Goal: Task Accomplishment & Management: Manage account settings

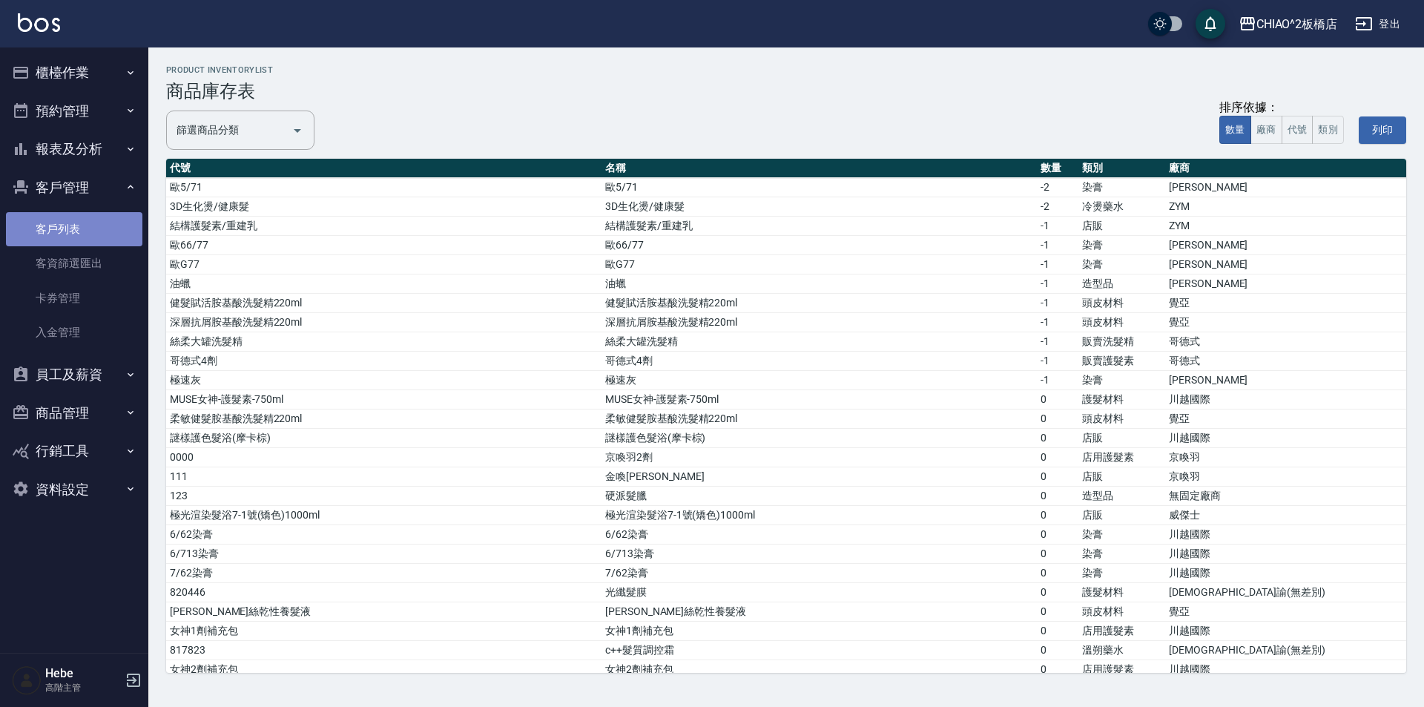
click at [73, 232] on link "客戶列表" at bounding box center [74, 229] width 136 height 34
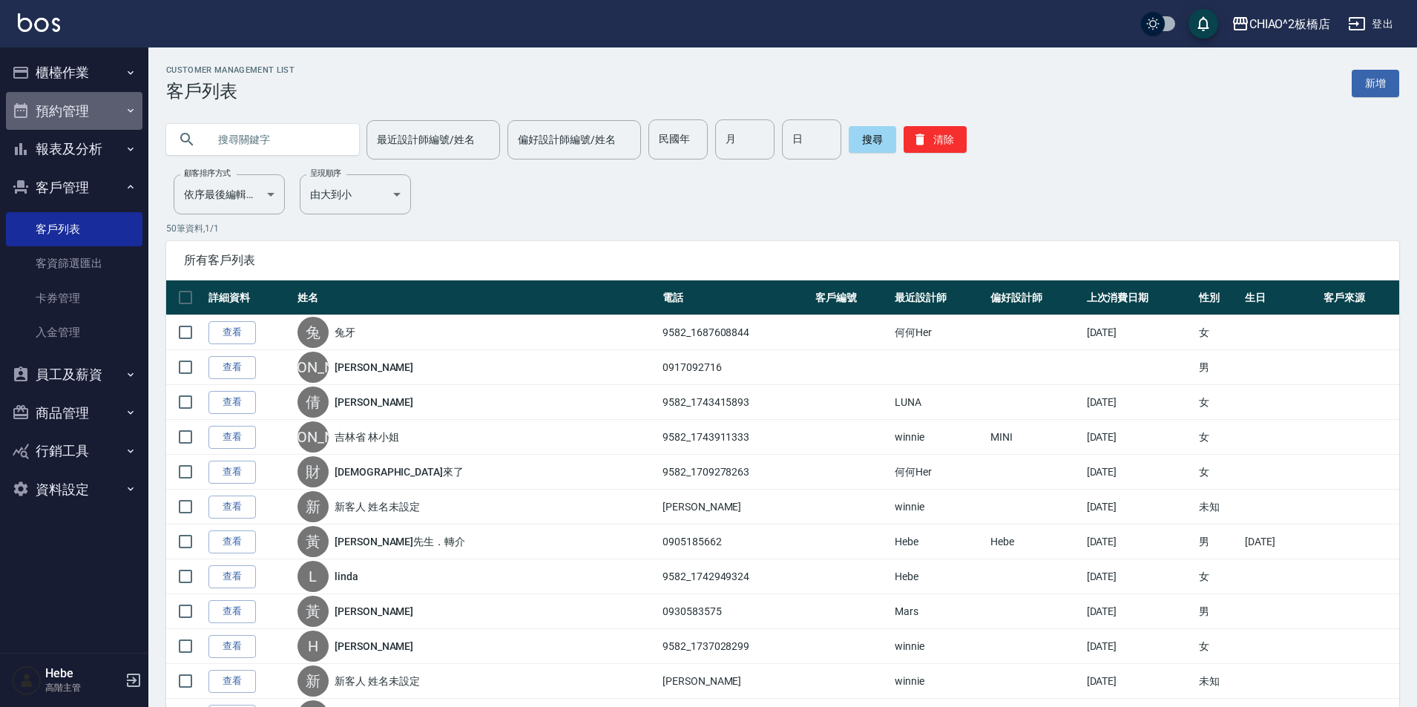
click at [70, 108] on button "預約管理" at bounding box center [74, 111] width 136 height 39
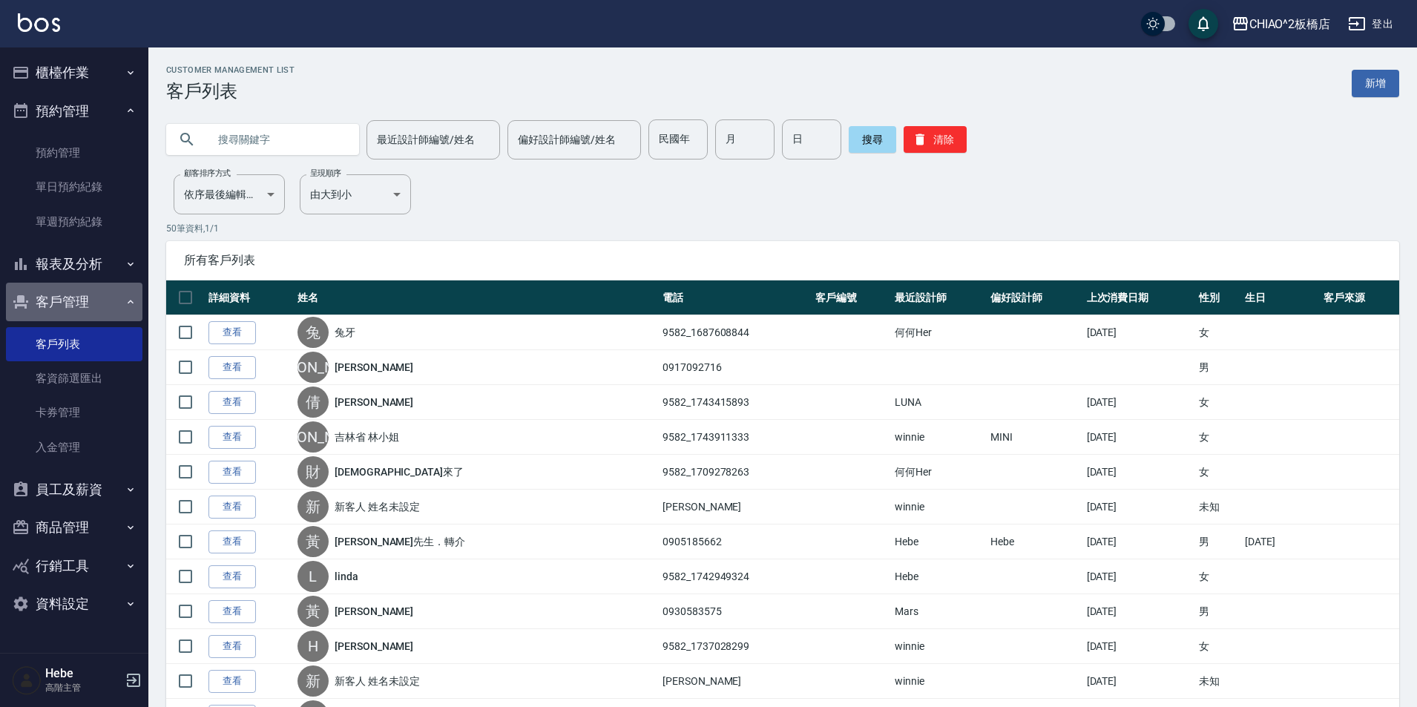
click at [67, 291] on button "客戶管理" at bounding box center [74, 302] width 136 height 39
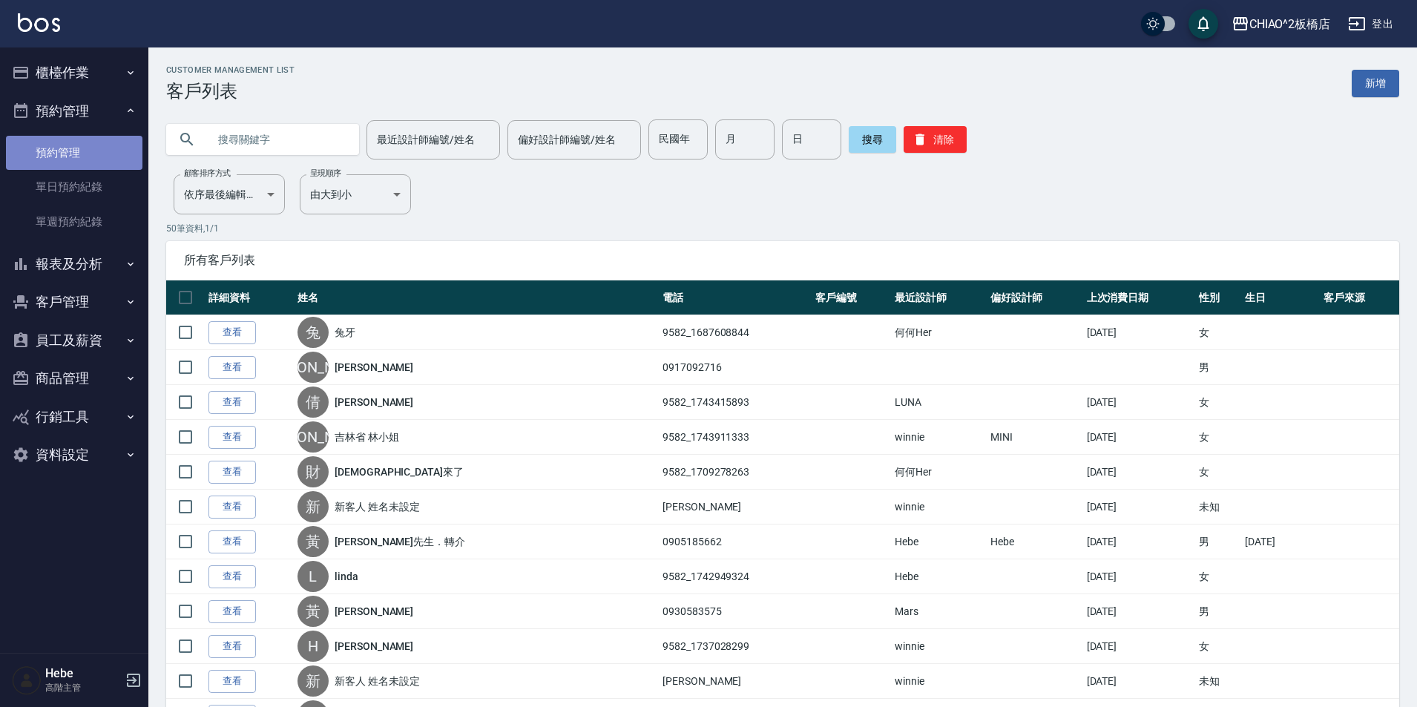
click at [82, 155] on link "預約管理" at bounding box center [74, 153] width 136 height 34
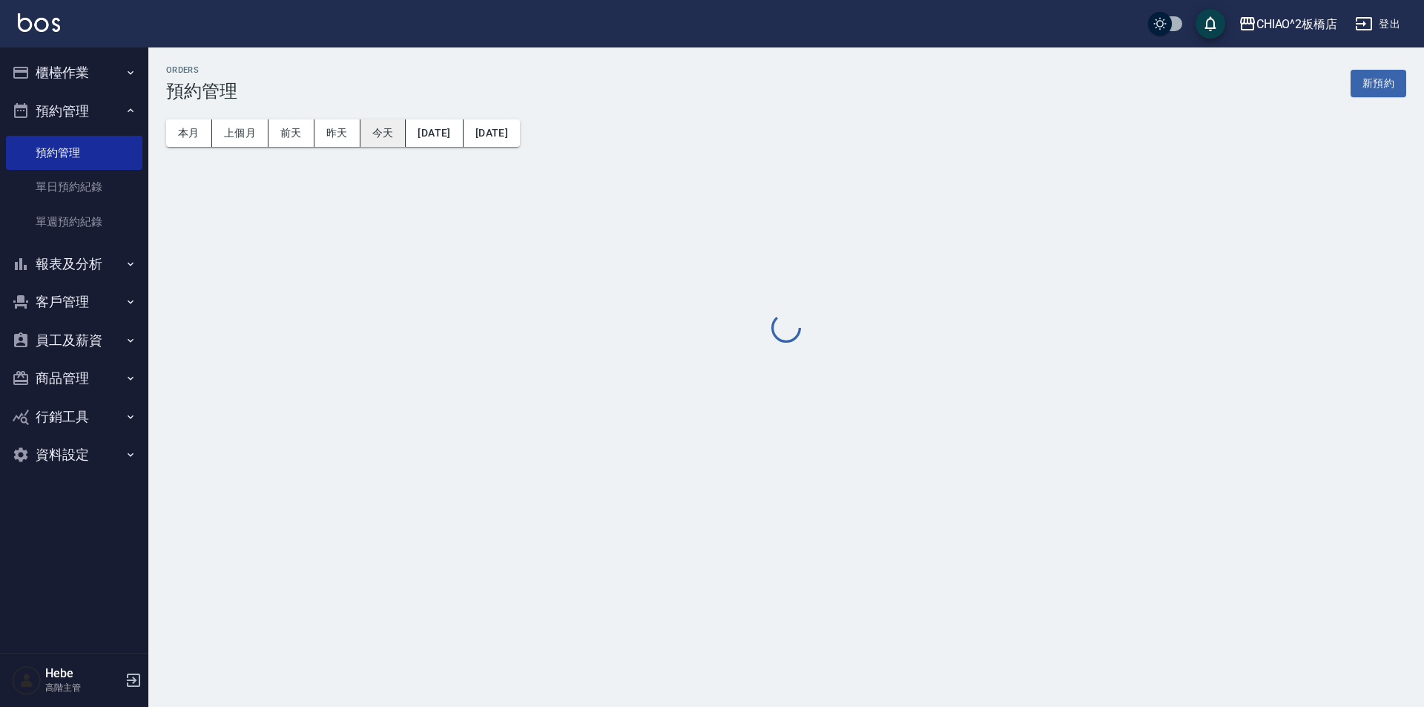
click at [372, 139] on button "今天" at bounding box center [383, 132] width 46 height 27
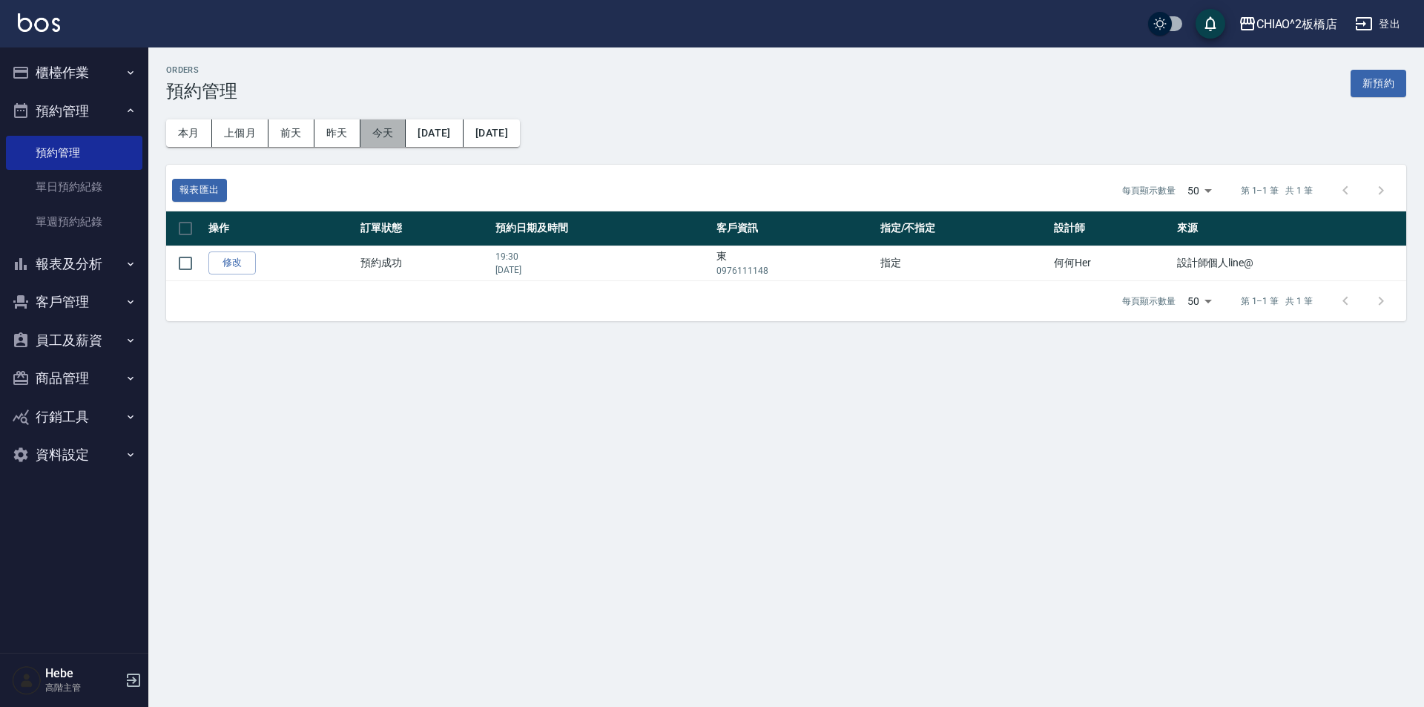
click at [372, 139] on button "今天" at bounding box center [383, 132] width 46 height 27
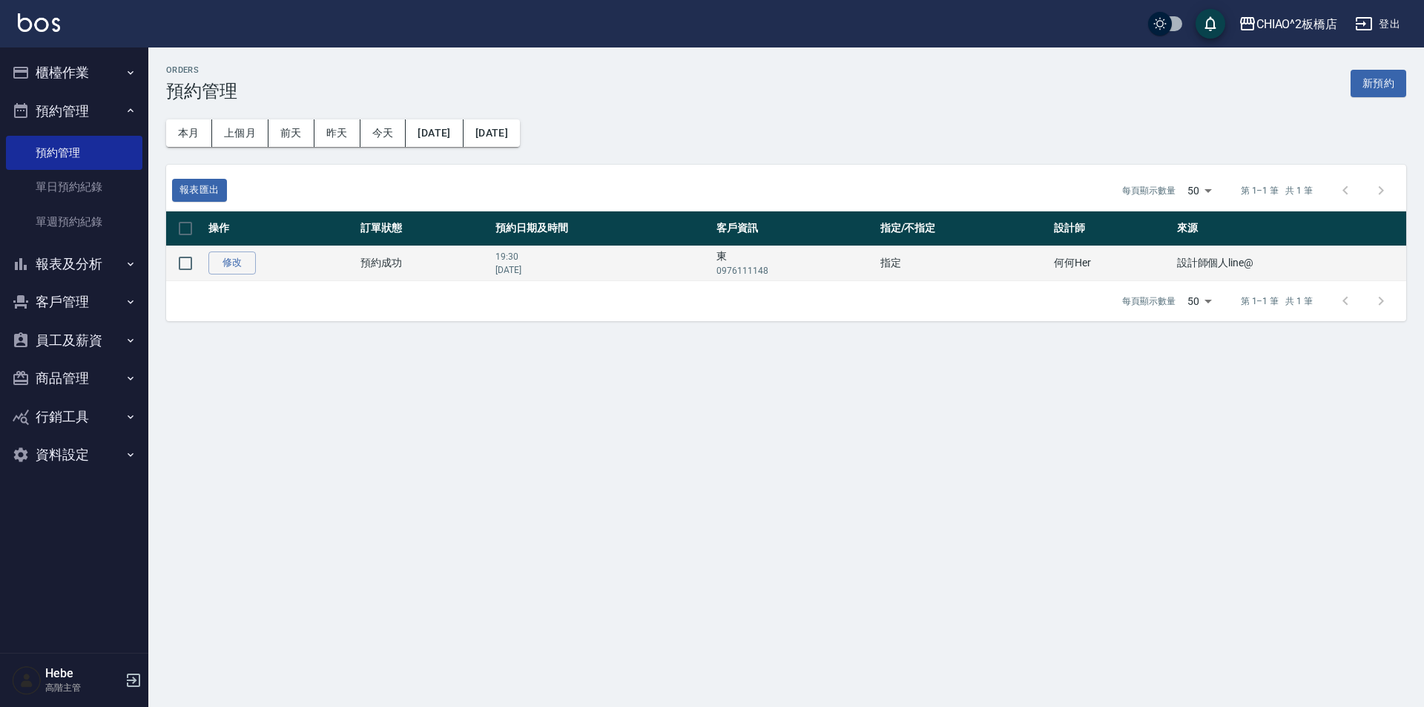
click at [605, 259] on p "19:30" at bounding box center [602, 256] width 214 height 13
click at [751, 268] on p "0976111148" at bounding box center [795, 270] width 156 height 13
click at [567, 260] on p "19:30" at bounding box center [602, 256] width 214 height 13
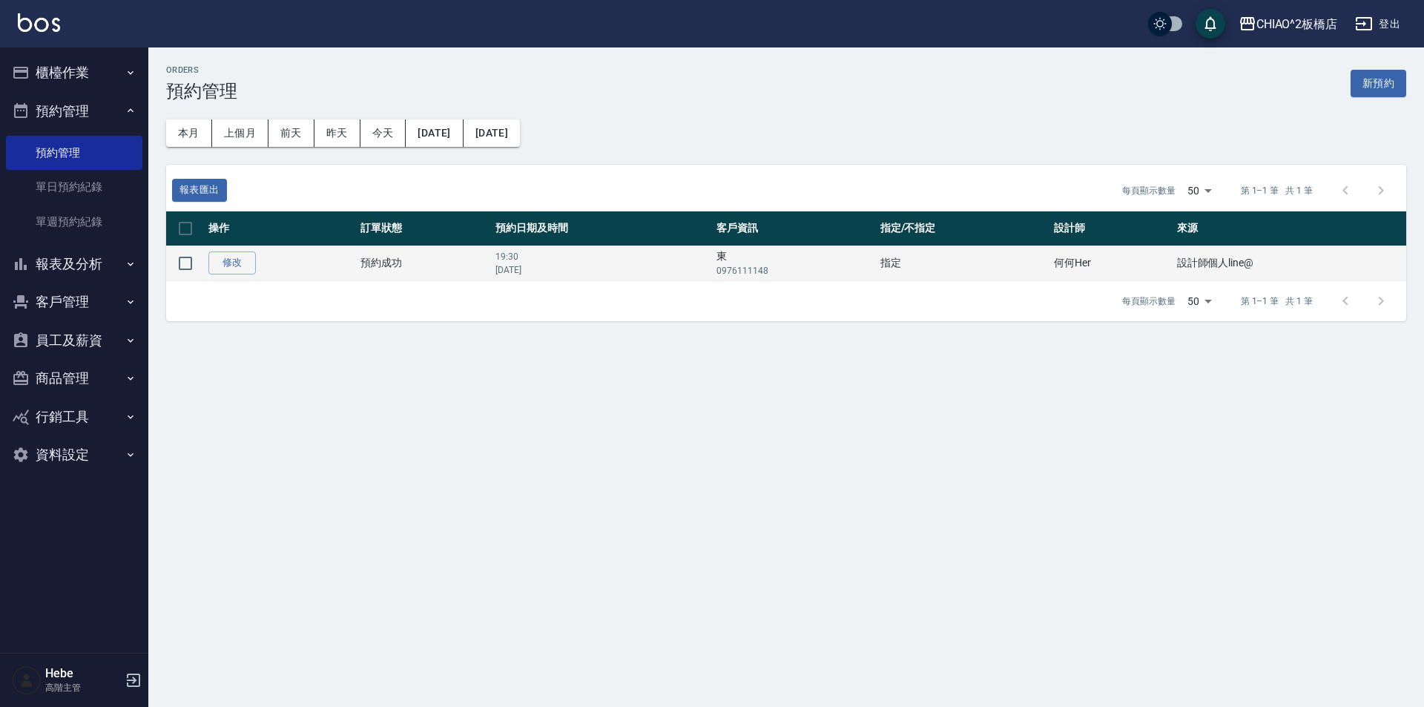
click at [567, 260] on p "19:30" at bounding box center [602, 256] width 214 height 13
click at [573, 266] on p "2025年08月16日" at bounding box center [602, 269] width 214 height 13
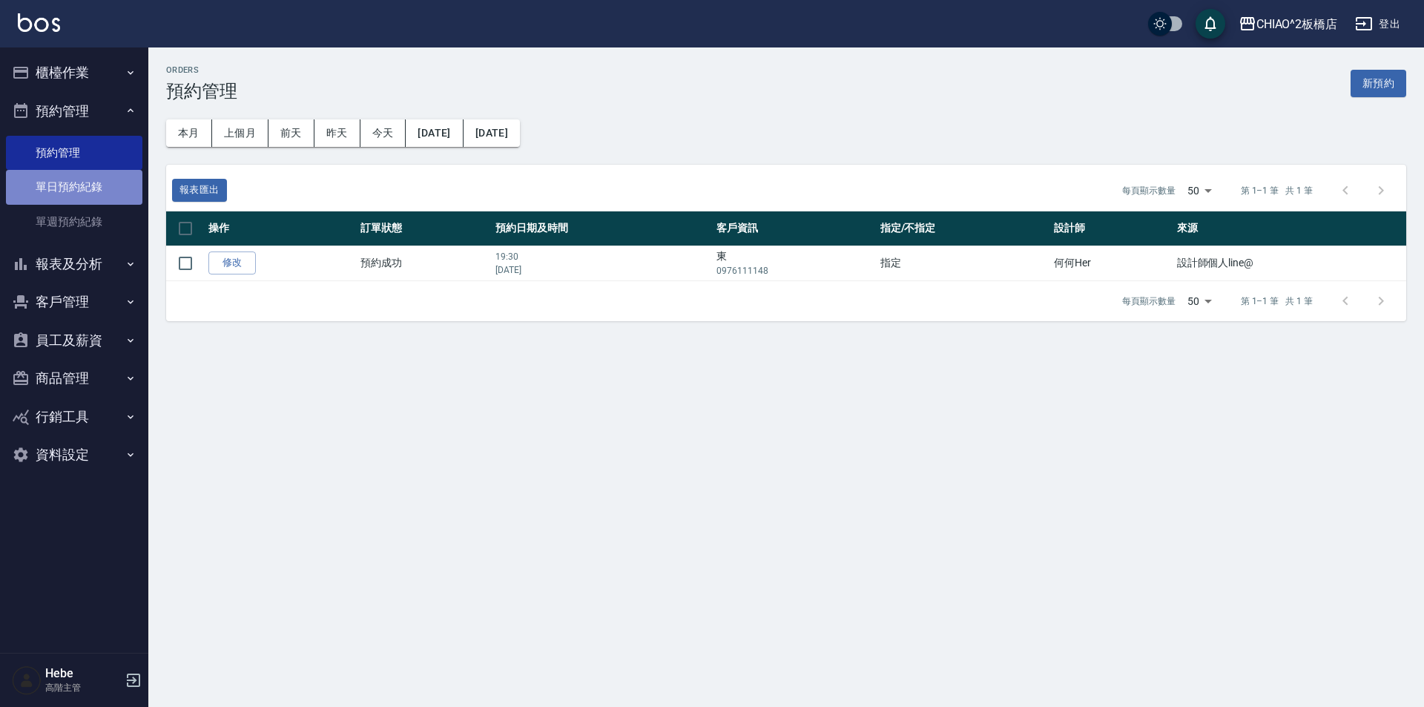
click at [85, 189] on link "單日預約紀錄" at bounding box center [74, 187] width 136 height 34
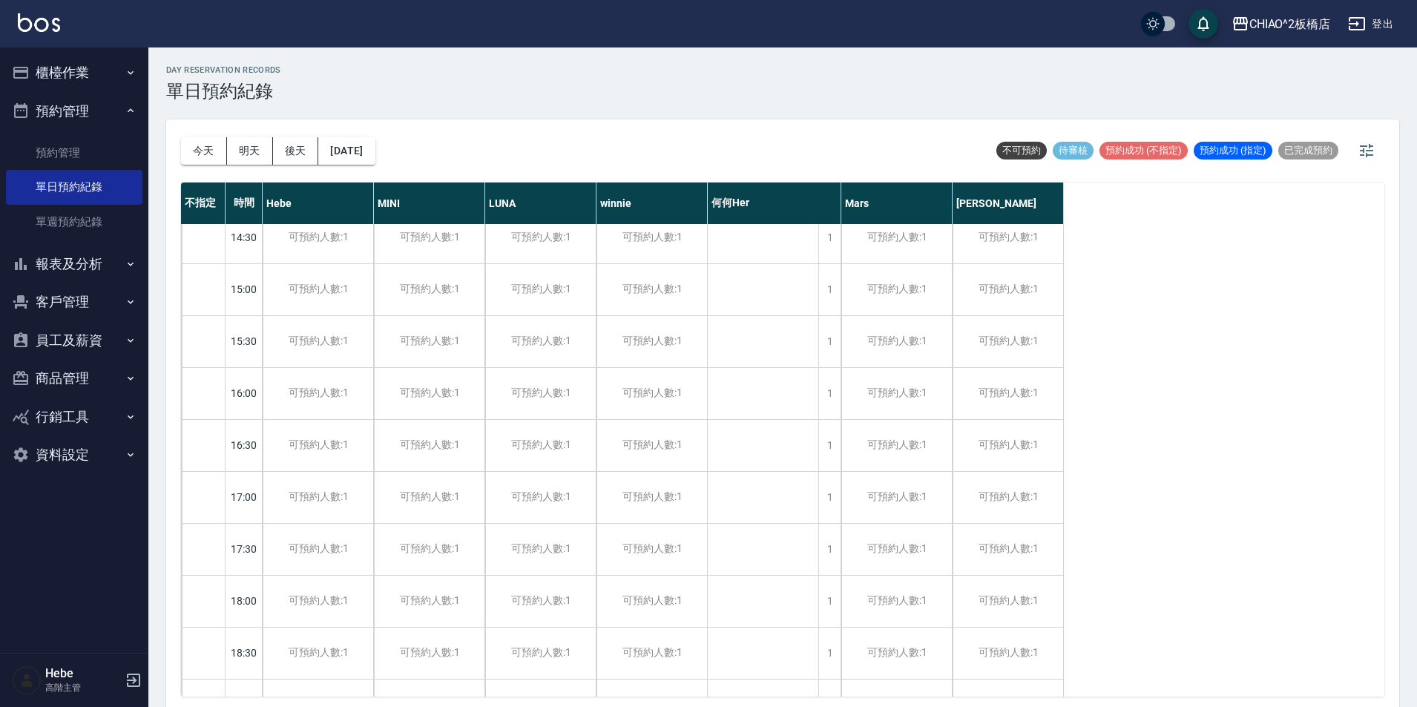
scroll to position [837, 0]
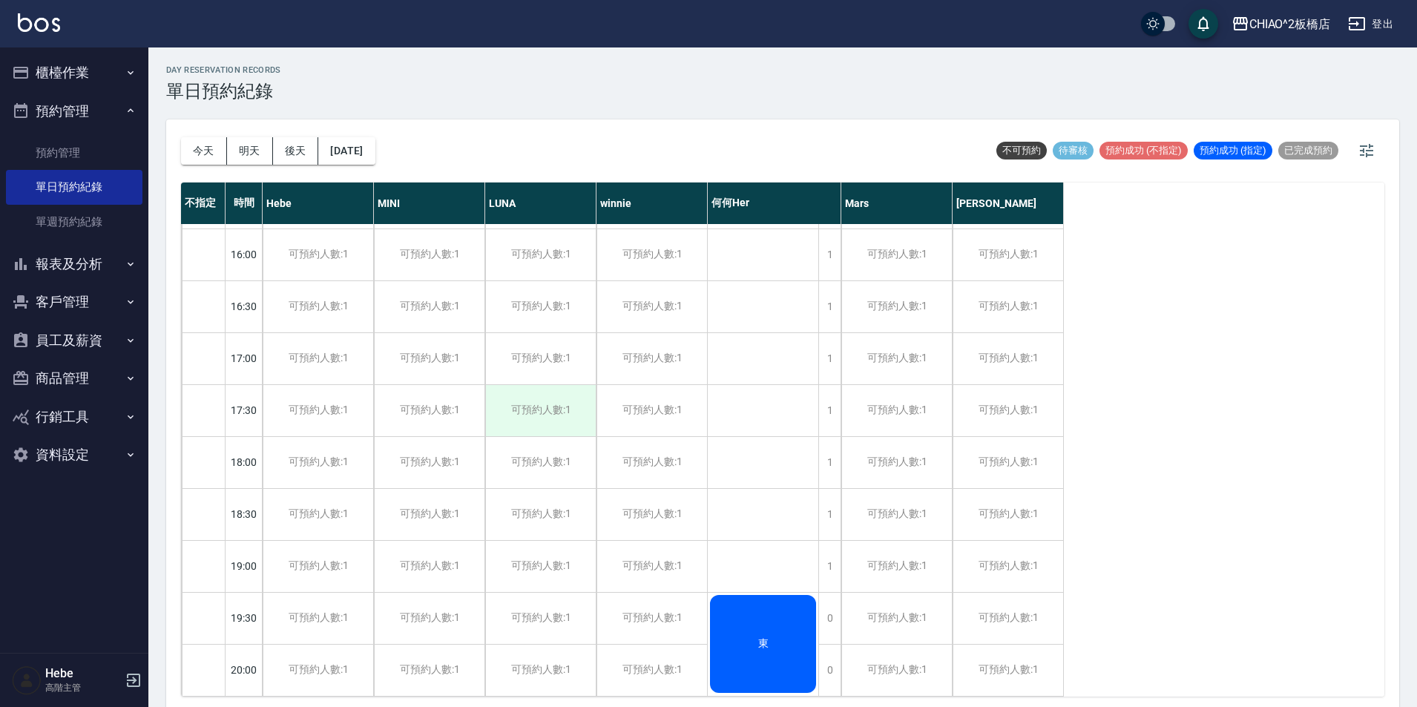
drag, startPoint x: 550, startPoint y: 363, endPoint x: 536, endPoint y: 383, distance: 24.3
drag, startPoint x: 536, startPoint y: 383, endPoint x: 476, endPoint y: 149, distance: 241.1
click at [476, 149] on div "今天 明天 後天 2025/08/16 不可預約 待審核 預約成功 (不指定) 預約成功 (指定) 已完成預約" at bounding box center [782, 150] width 1203 height 63
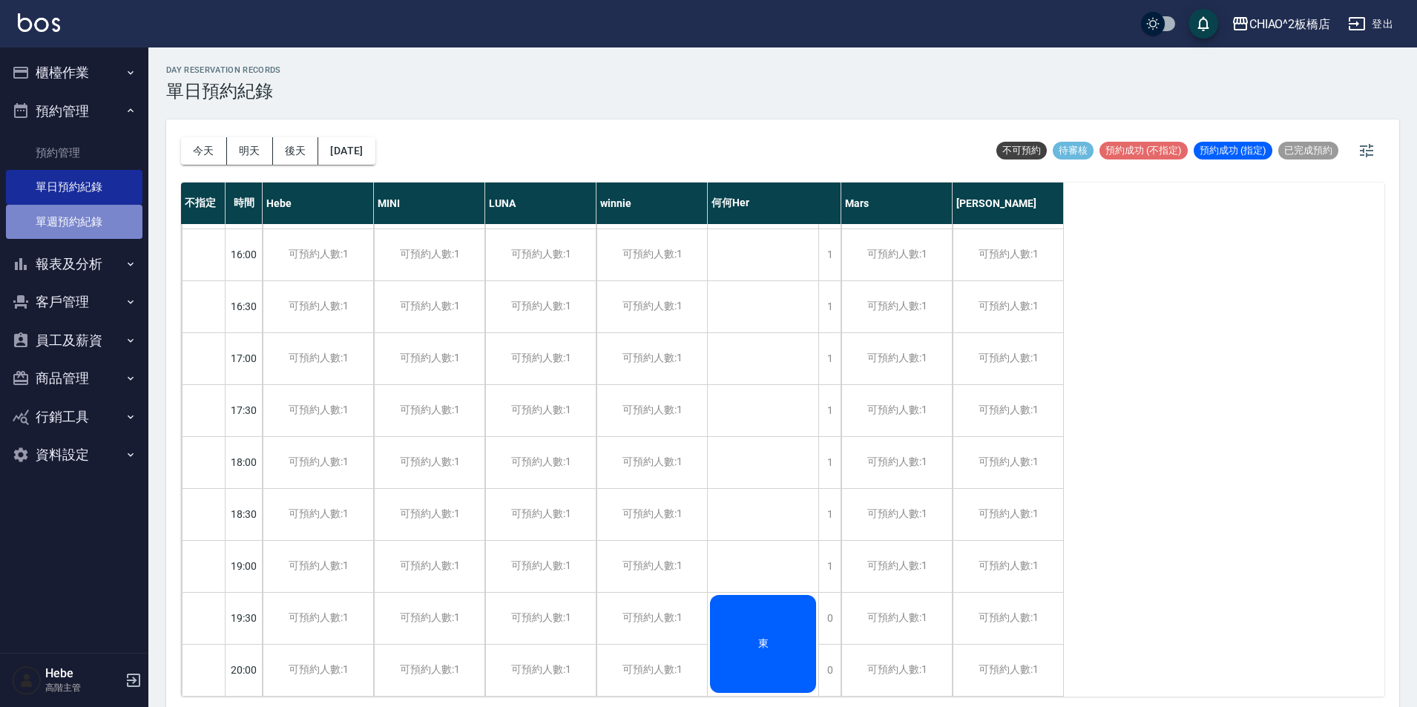
click at [90, 211] on link "單週預約紀錄" at bounding box center [74, 222] width 136 height 34
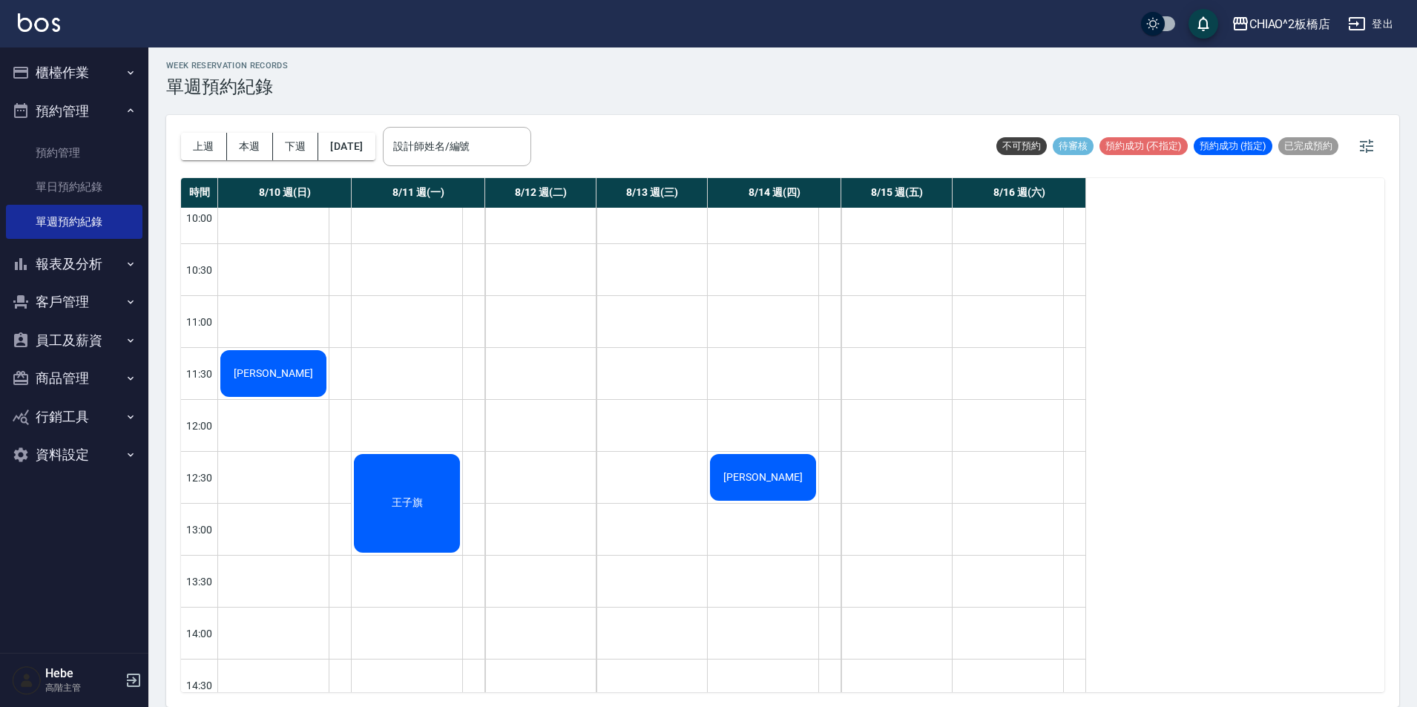
scroll to position [223, 0]
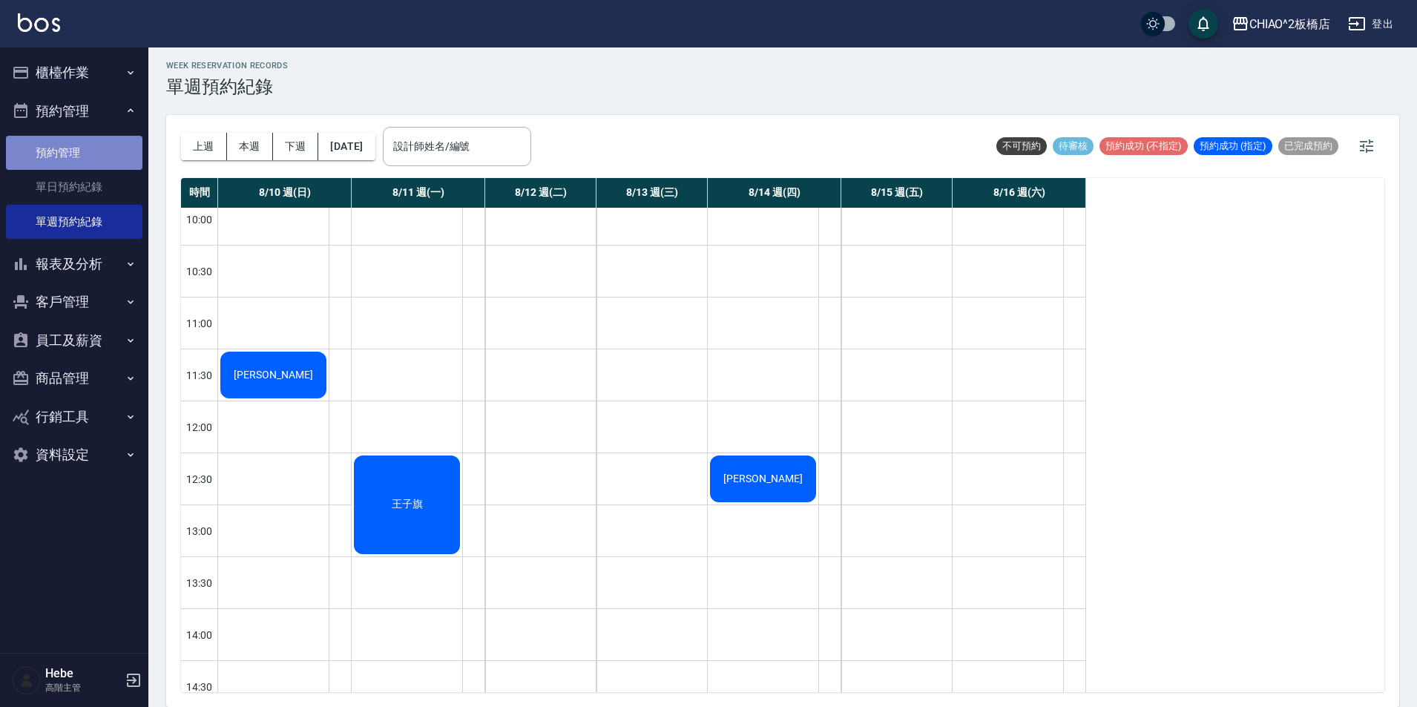
click at [105, 162] on link "預約管理" at bounding box center [74, 153] width 136 height 34
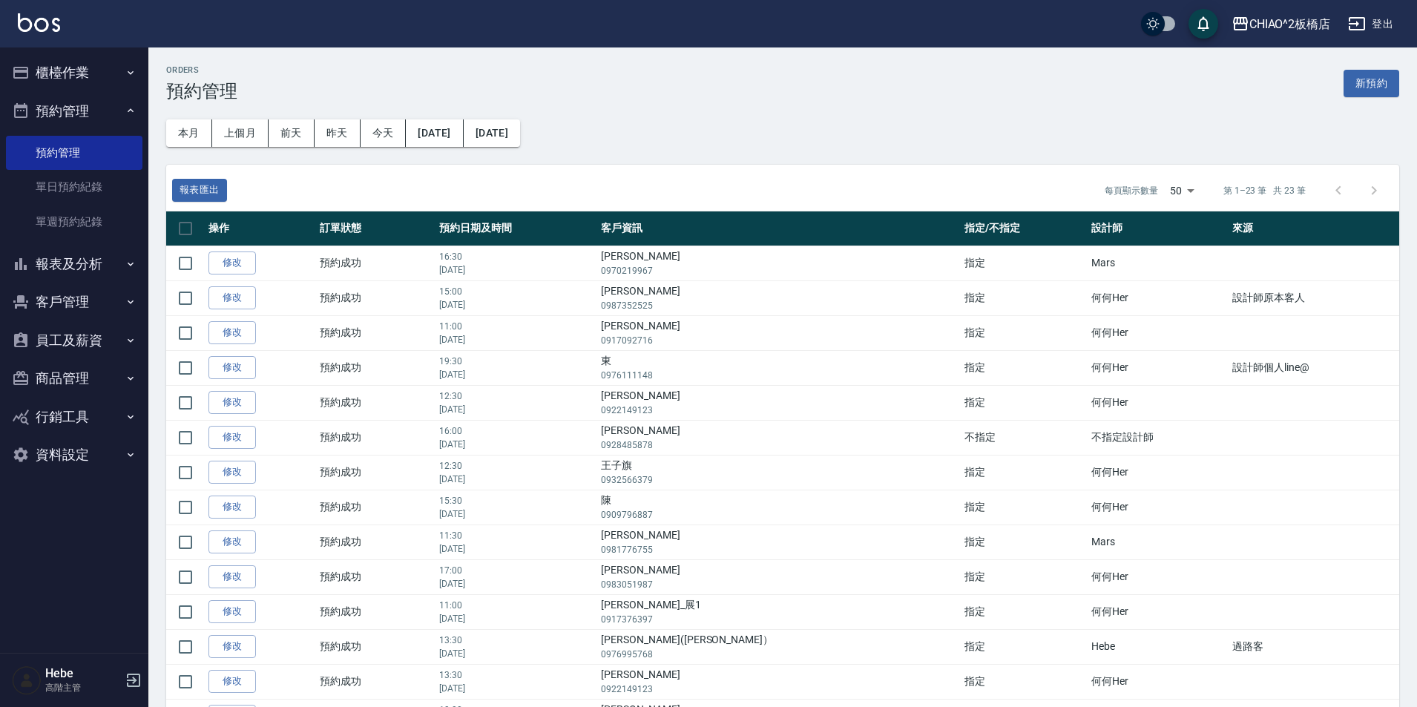
click at [64, 115] on button "預約管理" at bounding box center [74, 111] width 136 height 39
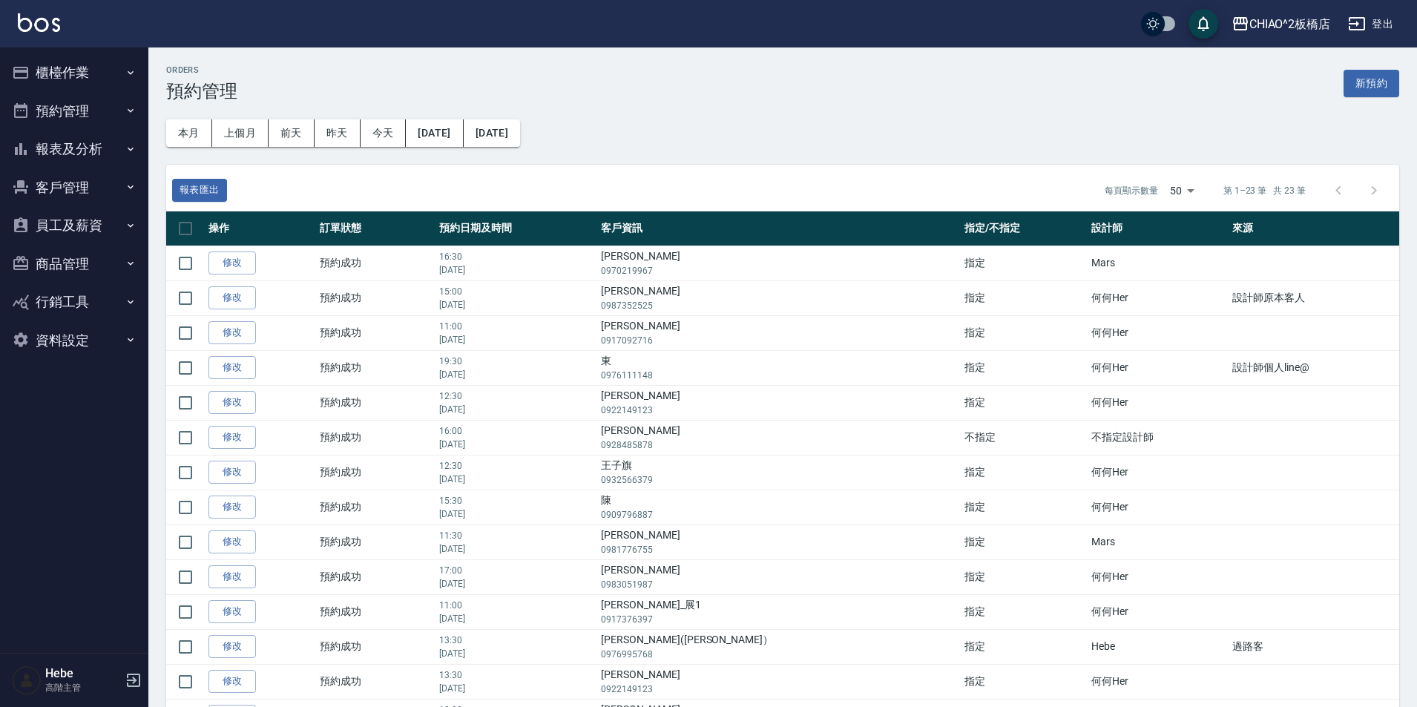
click at [74, 77] on button "櫃檯作業" at bounding box center [74, 72] width 136 height 39
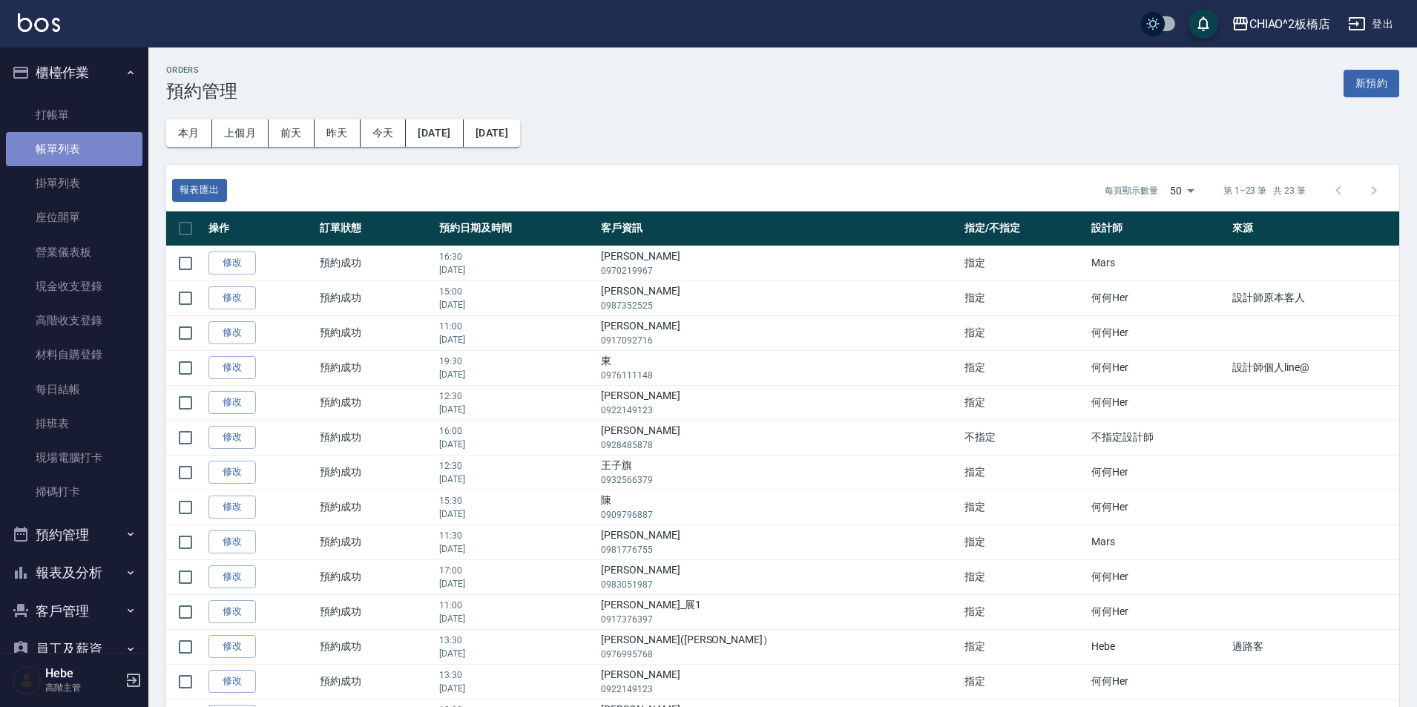
click at [93, 134] on link "帳單列表" at bounding box center [74, 149] width 136 height 34
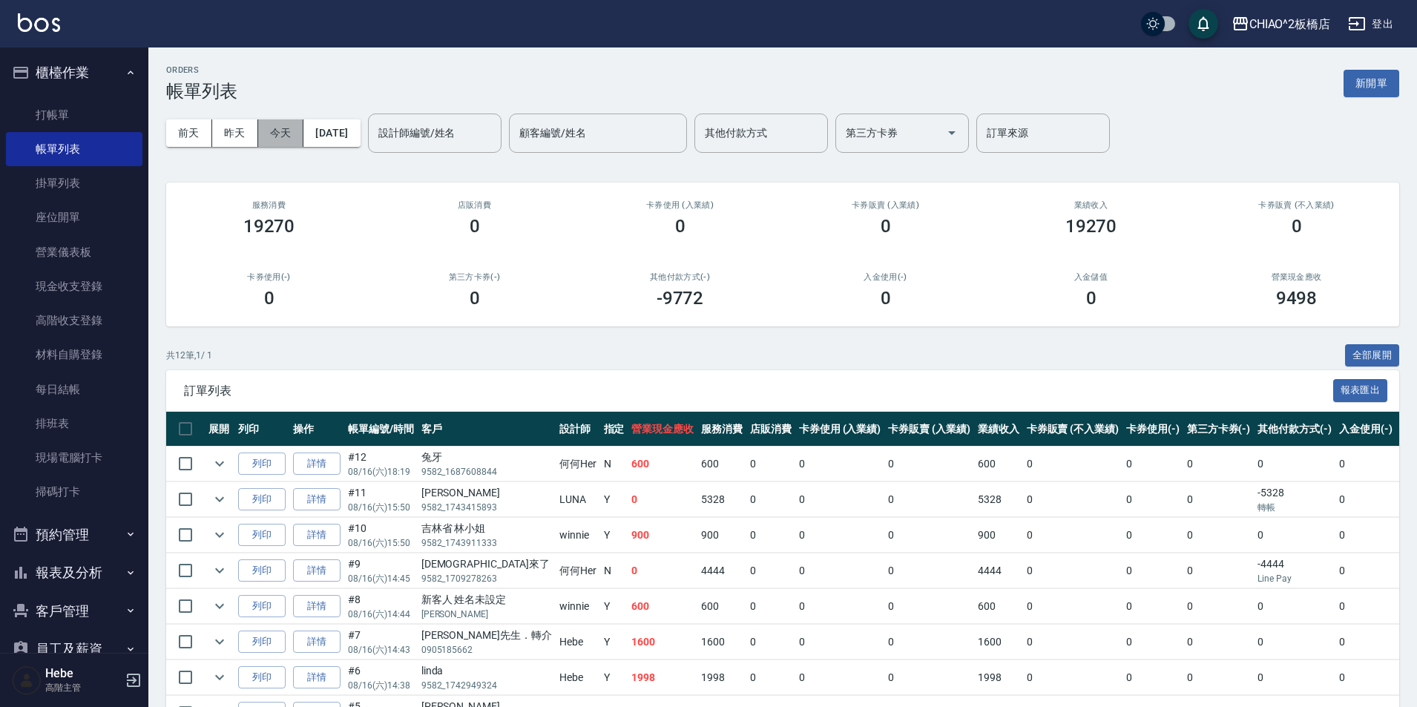
click at [286, 131] on button "今天" at bounding box center [281, 132] width 46 height 27
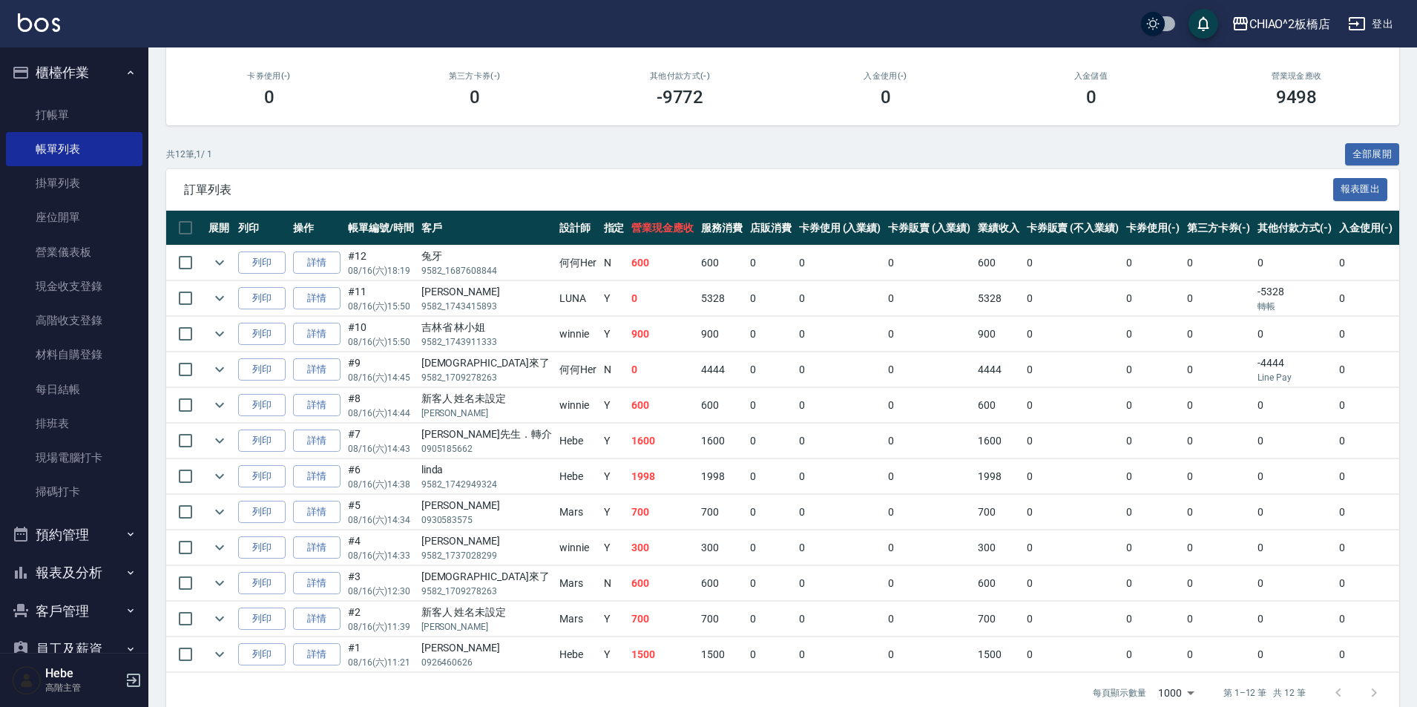
scroll to position [223, 0]
